Goal: Check status: Check status

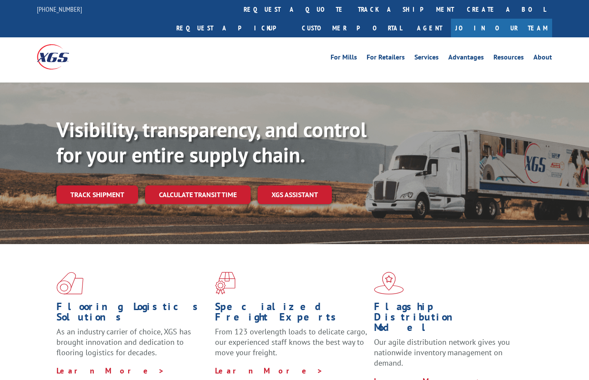
click at [351, 10] on link "track a shipment" at bounding box center [405, 9] width 109 height 19
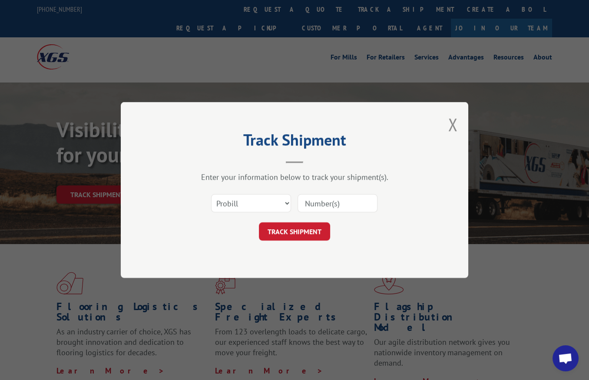
click at [329, 203] on input at bounding box center [338, 203] width 80 height 18
paste input "279636"
type input "279636"
click at [304, 229] on button "TRACK SHIPMENT" at bounding box center [294, 231] width 71 height 18
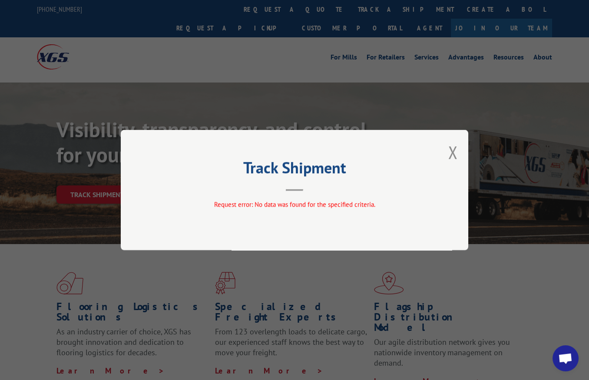
click at [451, 151] on button "Close modal" at bounding box center [453, 152] width 10 height 23
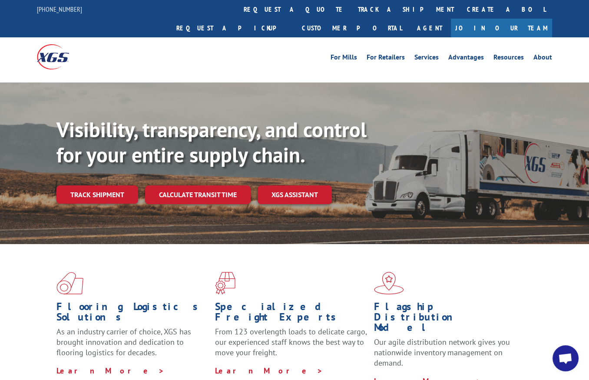
click at [351, 7] on link "track a shipment" at bounding box center [405, 9] width 109 height 19
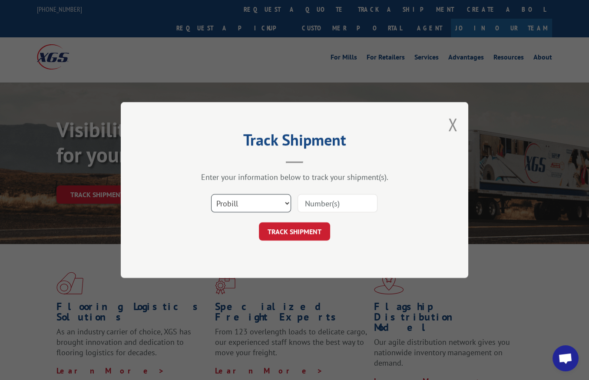
drag, startPoint x: 233, startPoint y: 194, endPoint x: 238, endPoint y: 202, distance: 9.5
click at [233, 194] on select "Select category... Probill BOL PO" at bounding box center [251, 203] width 80 height 18
select select "bol"
click at [211, 194] on select "Select category... Probill BOL PO" at bounding box center [251, 203] width 80 height 18
drag, startPoint x: 349, startPoint y: 208, endPoint x: 340, endPoint y: 207, distance: 9.6
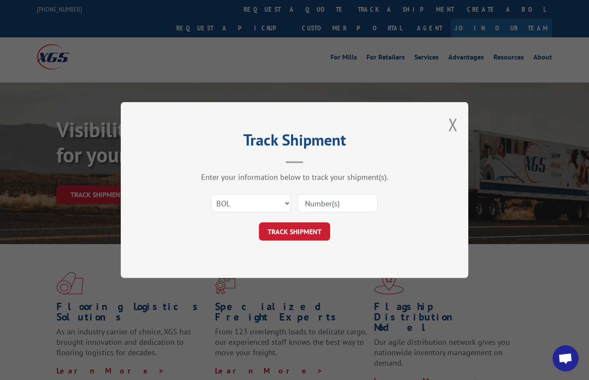
click at [348, 208] on input at bounding box center [338, 203] width 80 height 18
paste input "279636"
type input "279636"
click at [301, 229] on button "TRACK SHIPMENT" at bounding box center [294, 231] width 71 height 18
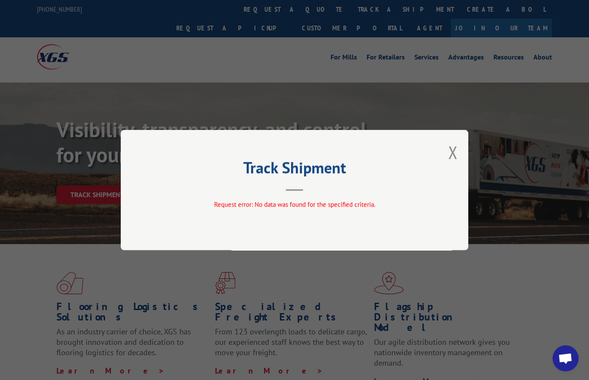
click at [454, 149] on button "Close modal" at bounding box center [453, 152] width 10 height 23
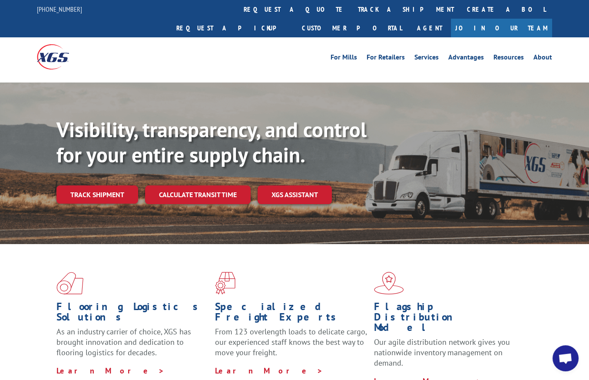
click at [351, 7] on link "track a shipment" at bounding box center [405, 9] width 109 height 19
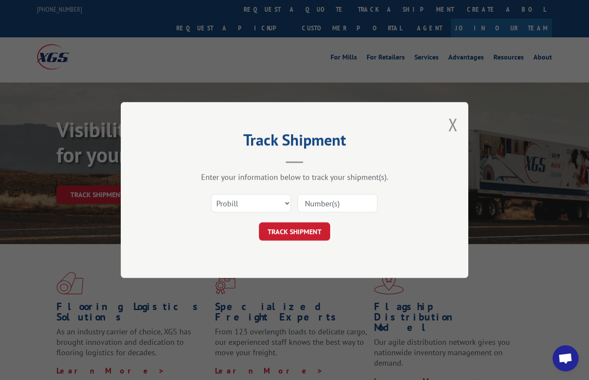
click at [246, 214] on div "Select category... Probill BOL PO" at bounding box center [294, 203] width 261 height 29
drag, startPoint x: 249, startPoint y: 204, endPoint x: 247, endPoint y: 211, distance: 7.4
click at [249, 204] on select "Select category... Probill BOL PO" at bounding box center [251, 203] width 80 height 18
select select "bol"
click at [211, 194] on select "Select category... Probill BOL PO" at bounding box center [251, 203] width 80 height 18
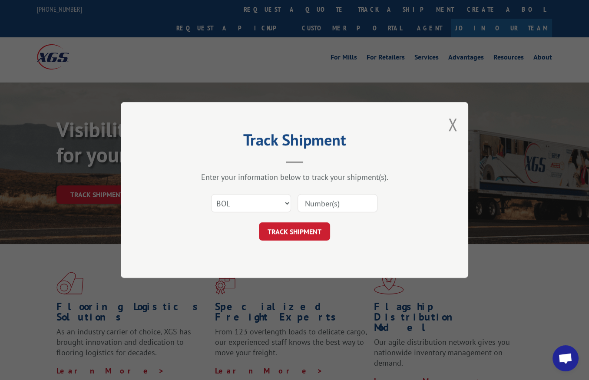
click at [321, 204] on input at bounding box center [338, 203] width 80 height 18
paste input "DER DATE [DATE] ORDER 385752 BOL 417427"
type input "DER DATE [DATE] ORDER 385752 BOL 417427"
click at [305, 226] on button "TRACK SHIPMENT" at bounding box center [294, 231] width 71 height 18
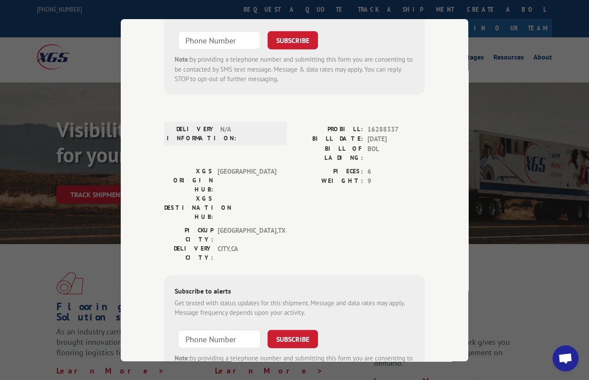
scroll to position [3260, 0]
copy span "17506291"
